Goal: Navigation & Orientation: Find specific page/section

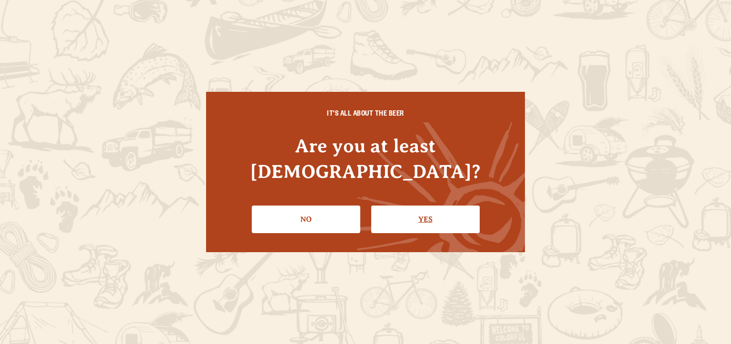
click at [413, 206] on link "Yes" at bounding box center [425, 220] width 108 height 28
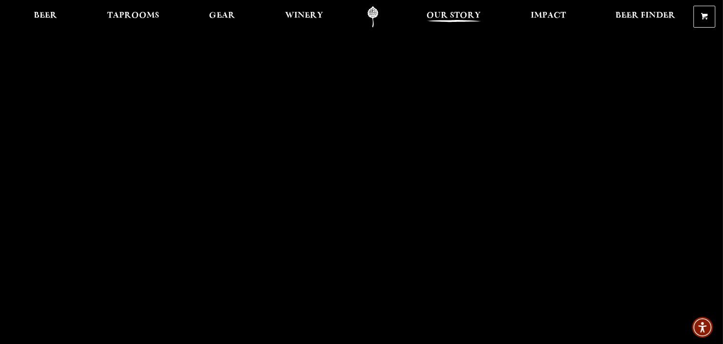
click at [461, 12] on span "Our Story" at bounding box center [453, 16] width 55 height 8
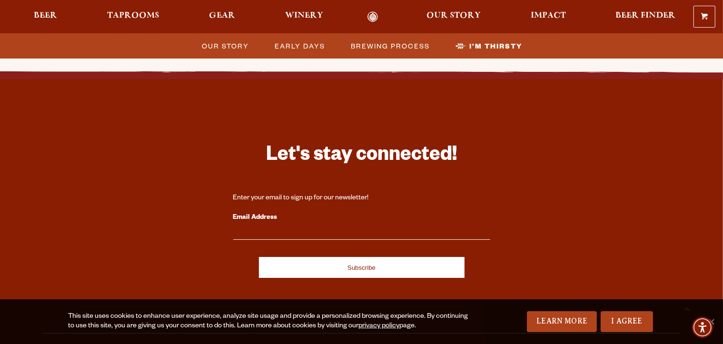
scroll to position [3258, 0]
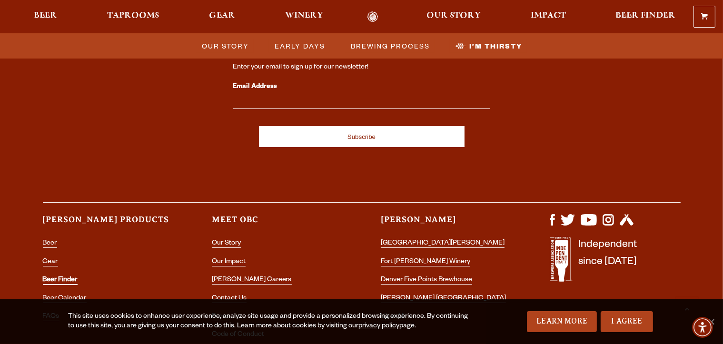
click at [57, 276] on link "Beer Finder" at bounding box center [60, 280] width 35 height 9
